Goal: Find specific page/section: Find specific page/section

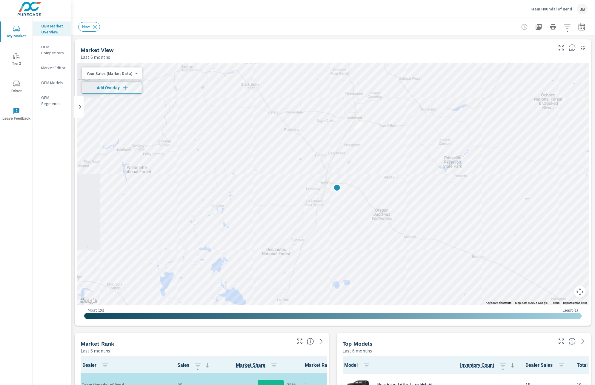
click at [123, 90] on icon "button" at bounding box center [125, 88] width 6 height 6
click at [113, 85] on body "My Market Tier2 Driver Leave Feedback OEM Market Overview OEM Competitors Marke…" at bounding box center [297, 192] width 595 height 385
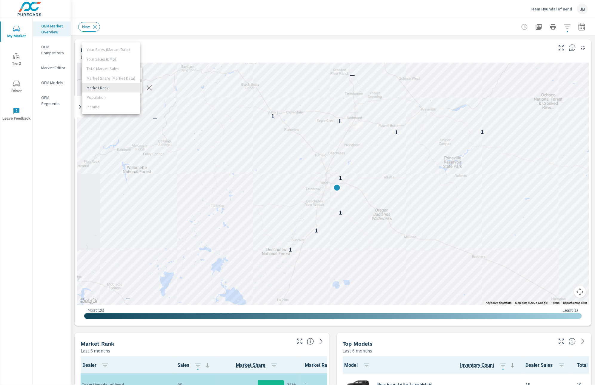
click at [109, 88] on li "Market Rank" at bounding box center [111, 88] width 58 height 10
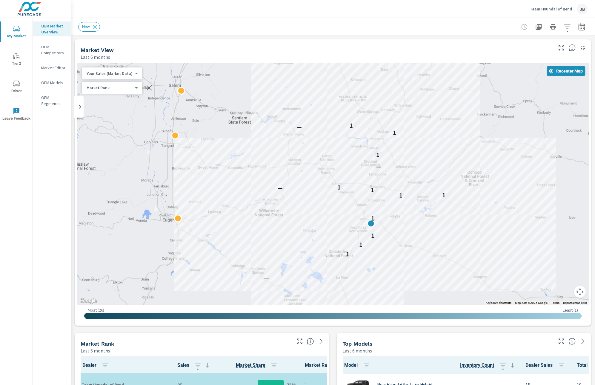
click at [537, 27] on icon "button" at bounding box center [538, 27] width 6 height 6
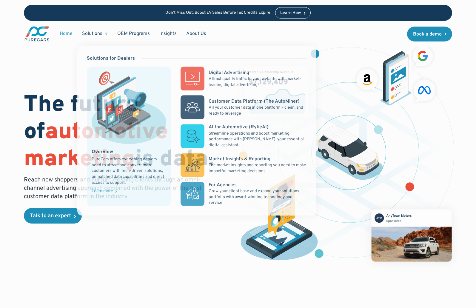
click at [101, 33] on div "Solutions" at bounding box center [92, 33] width 20 height 7
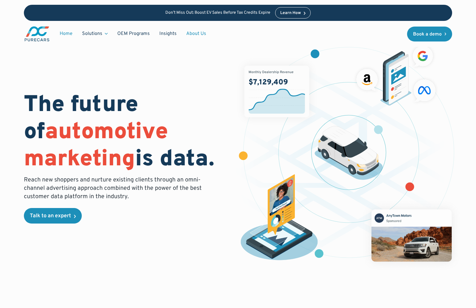
click at [198, 32] on link "About Us" at bounding box center [196, 33] width 30 height 11
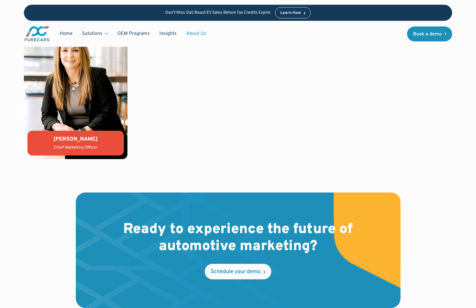
scroll to position [1722, 0]
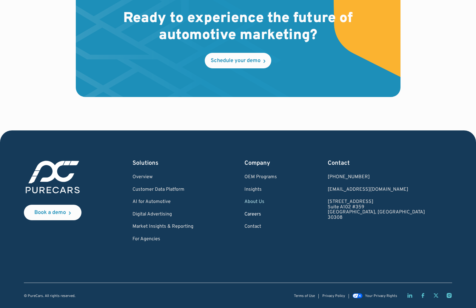
click at [277, 213] on link "Careers" at bounding box center [260, 214] width 33 height 5
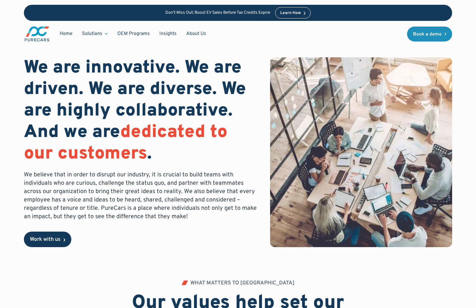
click at [53, 237] on div "Work with us" at bounding box center [45, 239] width 31 height 5
